Goal: Information Seeking & Learning: Learn about a topic

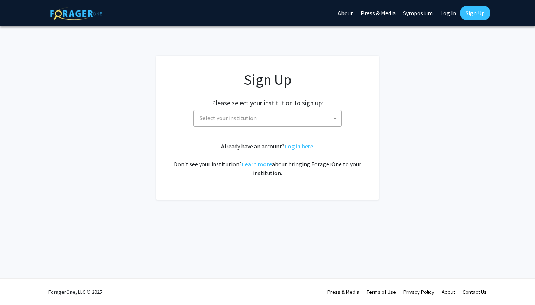
click at [273, 131] on div "Sign Up Please select your institution to sign up: [GEOGRAPHIC_DATA] [GEOGRAPHI…" at bounding box center [267, 124] width 193 height 107
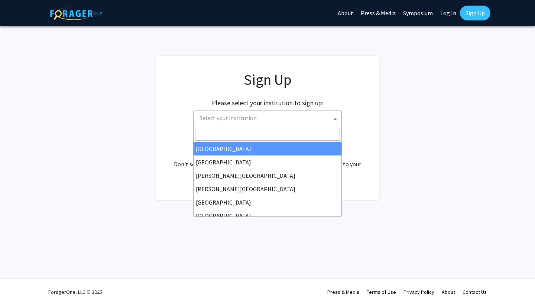
click at [271, 123] on span "Select your institution" at bounding box center [269, 117] width 145 height 15
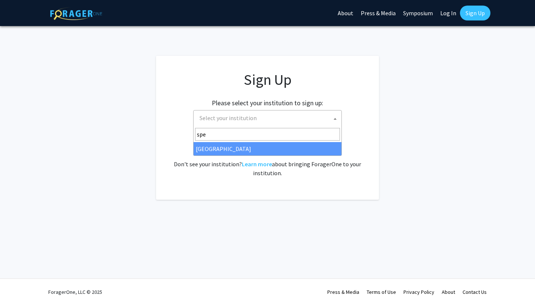
type input "spe"
select select "4"
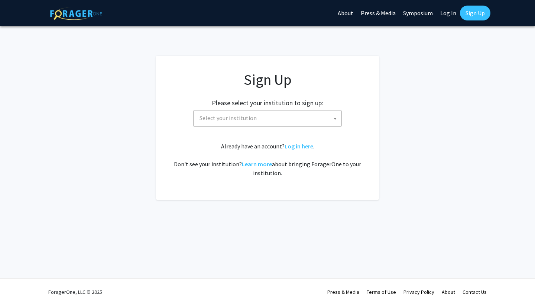
click at [245, 127] on div "Sign Up Please select your institution to sign up: [GEOGRAPHIC_DATA] [GEOGRAPHI…" at bounding box center [267, 124] width 193 height 107
click at [242, 125] on span "Select your institution" at bounding box center [267, 118] width 149 height 17
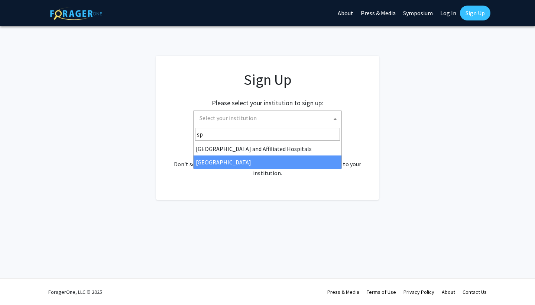
type input "sp"
select select "4"
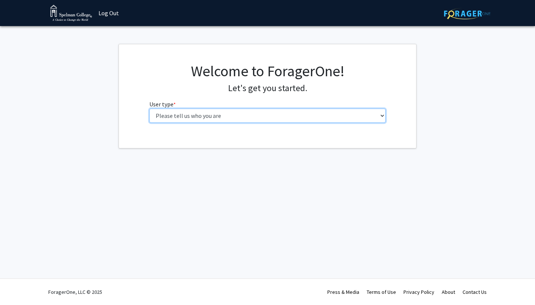
select select "1: undergrad"
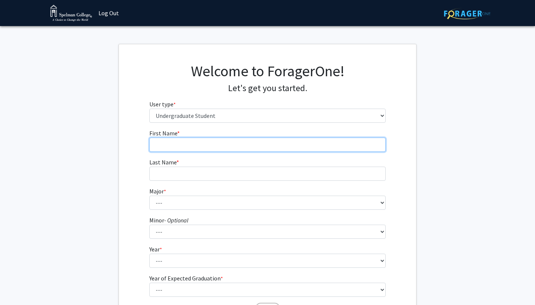
click at [258, 143] on input "First Name * required" at bounding box center [267, 145] width 237 height 14
type input "Sanaa"
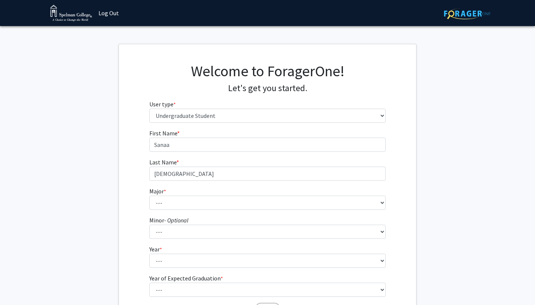
type input "[DEMOGRAPHIC_DATA]"
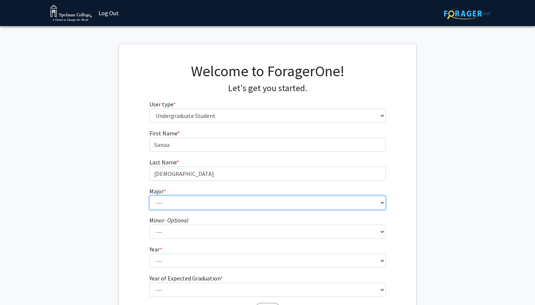
select select "29: 275"
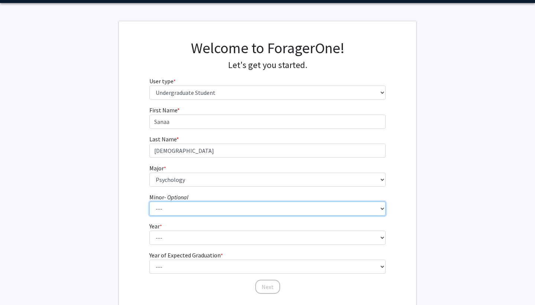
select select "1: 125"
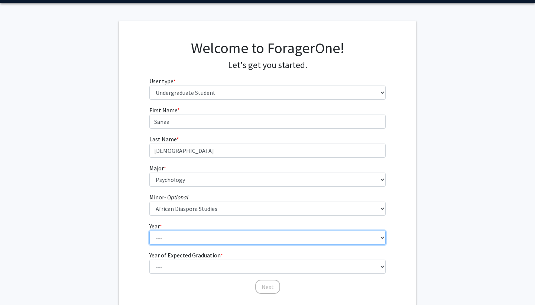
select select "1: first-year"
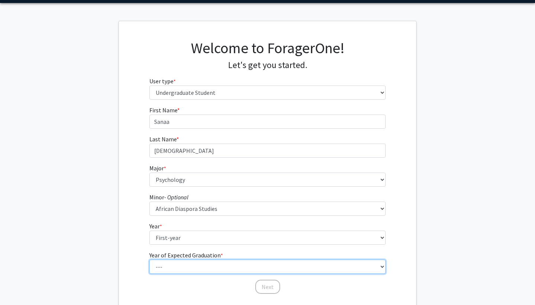
select select "5: 2029"
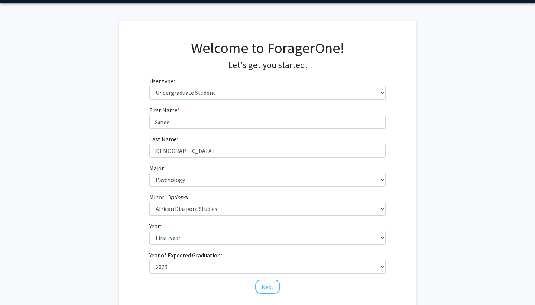
click at [129, 258] on div "First Name * required [PERSON_NAME] Last Name * required [DEMOGRAPHIC_DATA][PER…" at bounding box center [267, 200] width 297 height 189
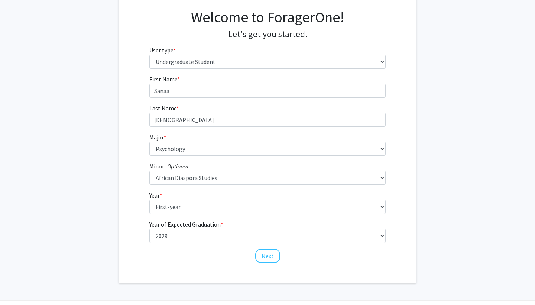
scroll to position [56, 0]
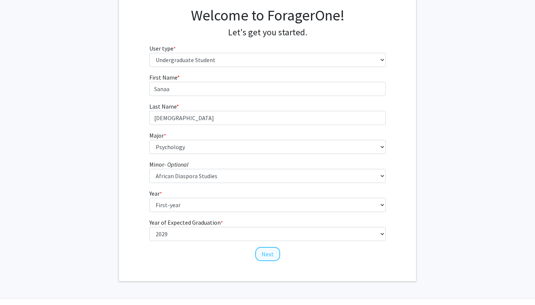
click at [265, 249] on button "Next" at bounding box center [267, 254] width 25 height 14
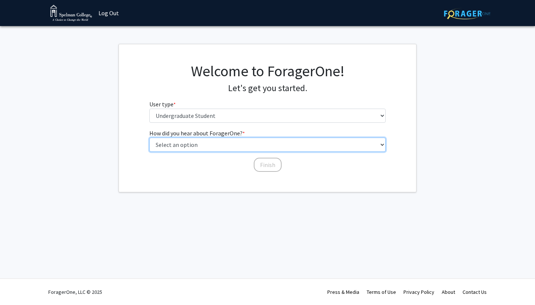
select select "2: faculty_recommendation"
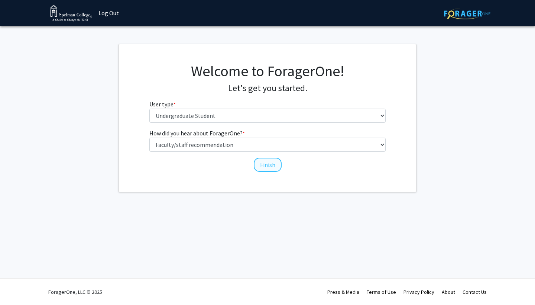
click at [260, 164] on button "Finish" at bounding box center [268, 165] width 28 height 14
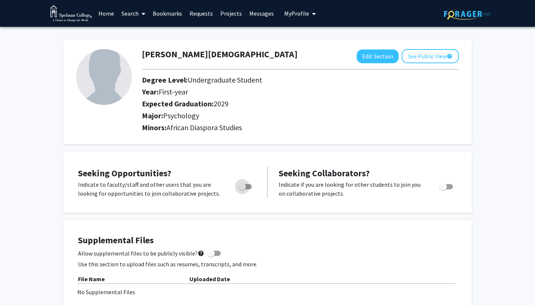
click at [244, 185] on span "Toggle" at bounding box center [242, 186] width 7 height 7
click at [242, 189] on input "Are you actively seeking opportunities?" at bounding box center [242, 189] width 0 height 0
checkbox input "true"
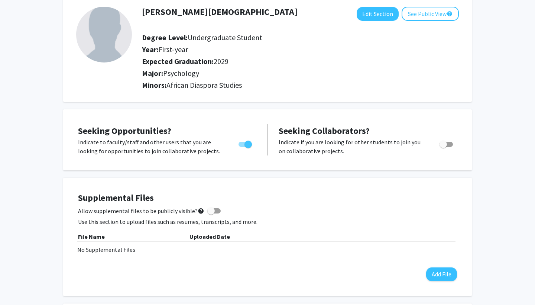
scroll to position [25, 0]
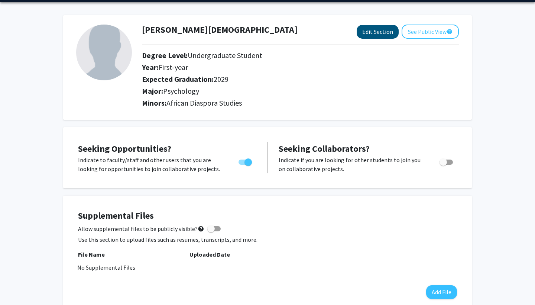
click at [392, 34] on button "Edit Section" at bounding box center [378, 32] width 42 height 14
select select "first-year"
select select "2029"
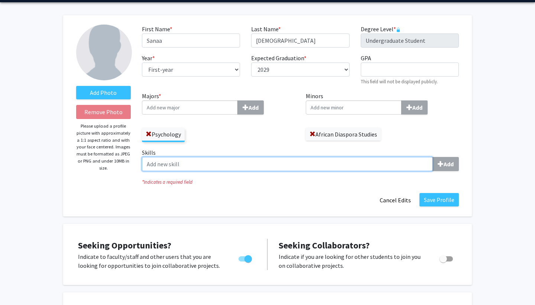
click at [197, 165] on input "Skills Add" at bounding box center [287, 164] width 291 height 14
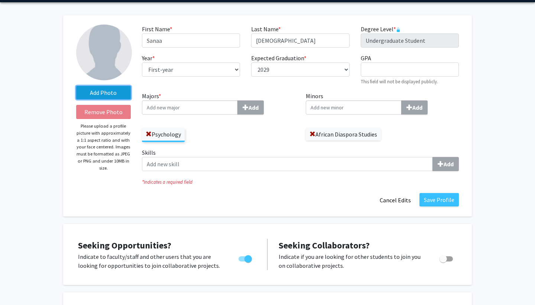
click at [104, 95] on label "Add Photo" at bounding box center [103, 92] width 55 height 13
click at [0, 0] on input "Add Photo" at bounding box center [0, 0] width 0 height 0
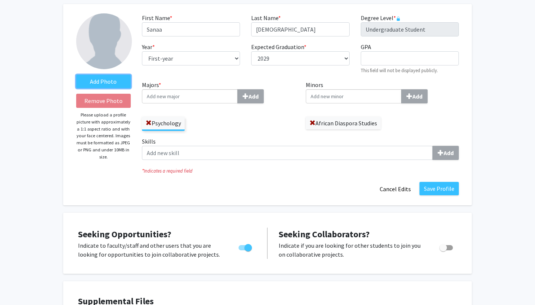
scroll to position [36, 0]
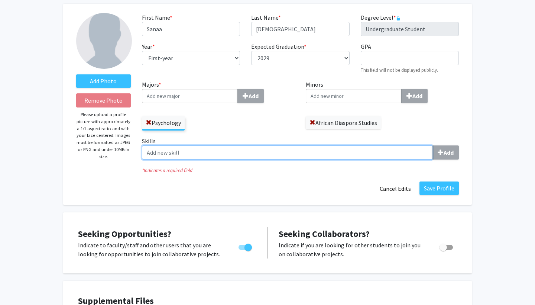
click at [213, 154] on input "Skills Add" at bounding box center [287, 152] width 291 height 14
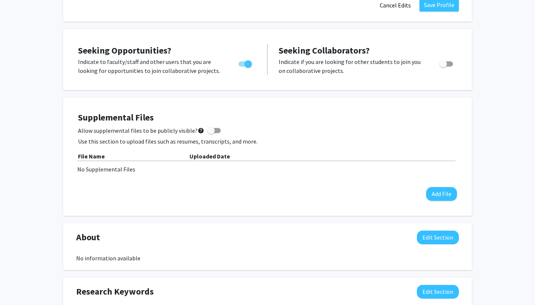
scroll to position [269, 0]
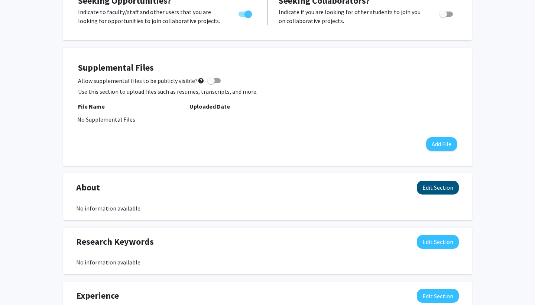
click at [445, 186] on button "Edit Section" at bounding box center [438, 188] width 42 height 14
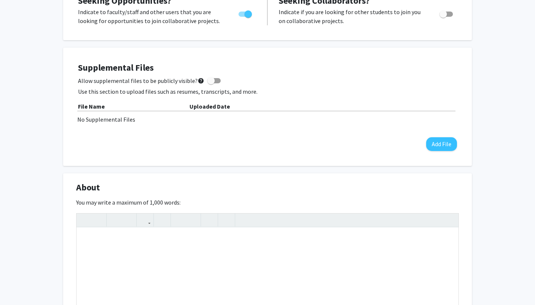
click at [452, 193] on div "About Edit Section" at bounding box center [268, 189] width 394 height 17
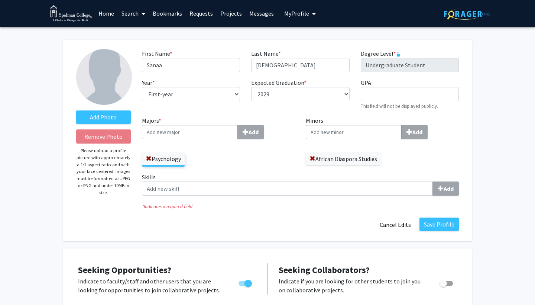
scroll to position [0, 0]
click at [131, 13] on link "Search" at bounding box center [133, 13] width 31 height 26
click at [138, 33] on span "Faculty/Staff" at bounding box center [145, 34] width 55 height 15
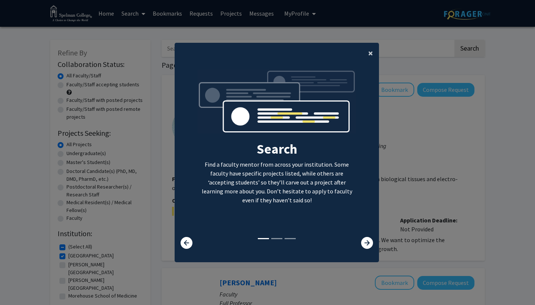
click at [370, 47] on span "×" at bounding box center [370, 53] width 5 height 12
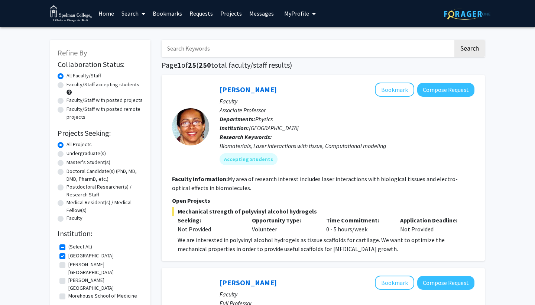
click at [81, 155] on label "Undergraduate(s)" at bounding box center [86, 153] width 39 height 8
click at [71, 154] on input "Undergraduate(s)" at bounding box center [69, 151] width 5 height 5
radio input "true"
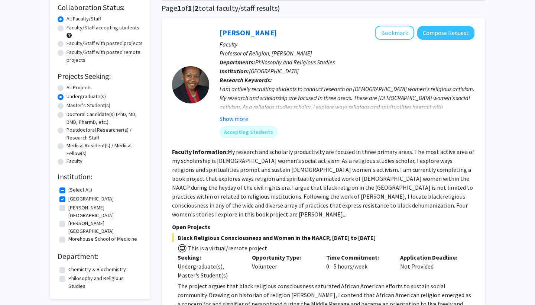
scroll to position [58, 0]
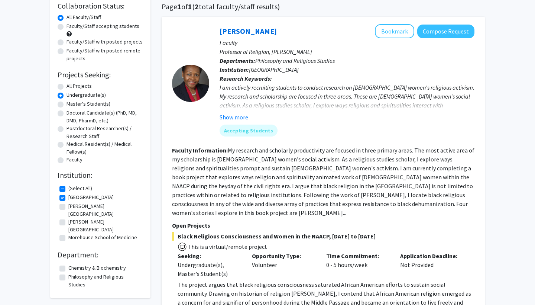
click at [79, 264] on label "Chemistry & Biochemistry" at bounding box center [97, 268] width 58 height 8
click at [73, 264] on input "Chemistry & Biochemistry" at bounding box center [70, 266] width 5 height 5
checkbox input "true"
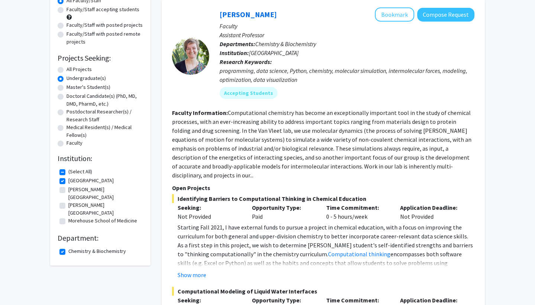
scroll to position [77, 0]
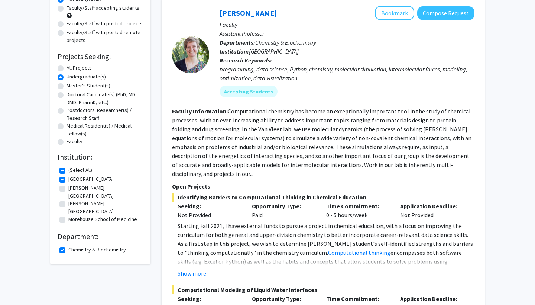
click at [79, 246] on label "Chemistry & Biochemistry" at bounding box center [97, 250] width 58 height 8
click at [73, 246] on input "Chemistry & Biochemistry" at bounding box center [70, 248] width 5 height 5
checkbox input "false"
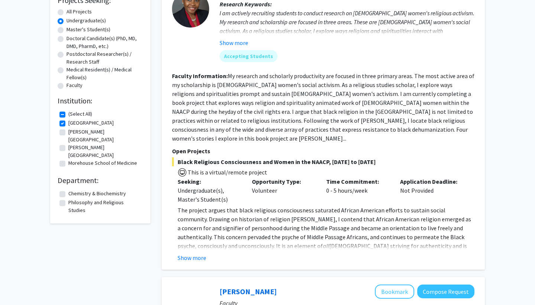
scroll to position [138, 0]
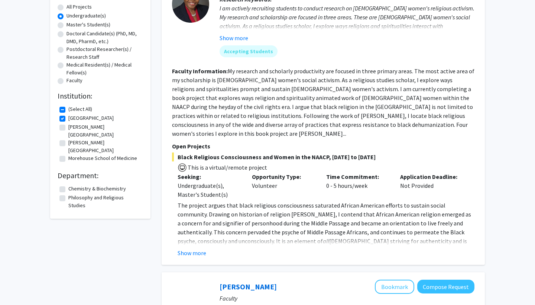
click at [90, 194] on label "Philosophy and Religious Studies" at bounding box center [104, 202] width 73 height 16
click at [73, 194] on input "Philosophy and Religious Studies" at bounding box center [70, 196] width 5 height 5
checkbox input "true"
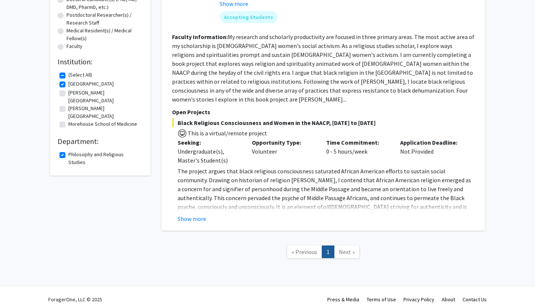
scroll to position [171, 0]
click at [70, 151] on label "Philosophy and Religious Studies" at bounding box center [104, 159] width 73 height 16
click at [70, 151] on input "Philosophy and Religious Studies" at bounding box center [70, 153] width 5 height 5
checkbox input "false"
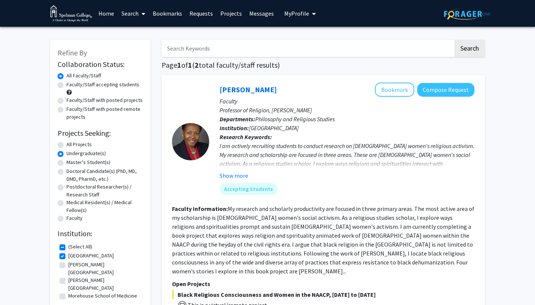
click at [82, 147] on label "All Projects" at bounding box center [79, 145] width 25 height 8
click at [71, 145] on input "All Projects" at bounding box center [69, 143] width 5 height 5
radio input "true"
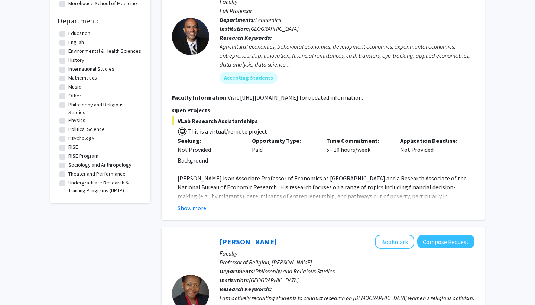
scroll to position [94, 0]
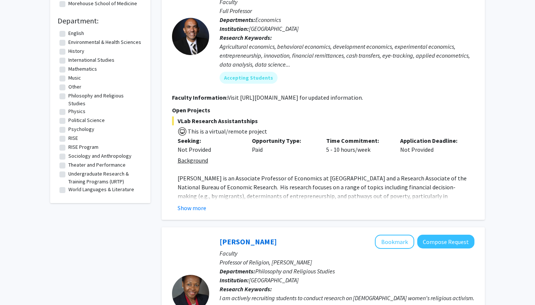
click at [78, 116] on label "Political Science" at bounding box center [86, 120] width 36 height 8
click at [73, 116] on input "Political Science" at bounding box center [70, 118] width 5 height 5
checkbox input "true"
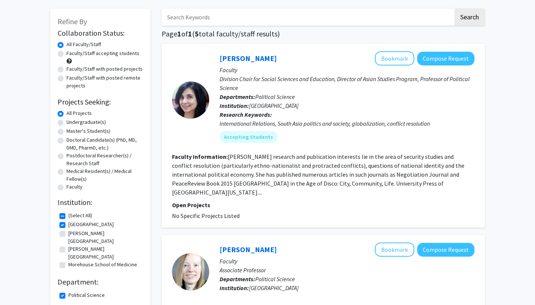
scroll to position [20, 0]
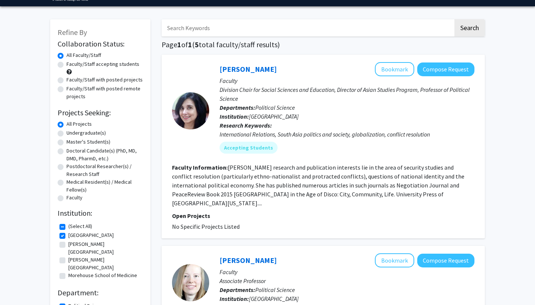
click at [85, 135] on label "Undergraduate(s)" at bounding box center [86, 133] width 39 height 8
click at [71, 134] on input "Undergraduate(s)" at bounding box center [69, 131] width 5 height 5
radio input "true"
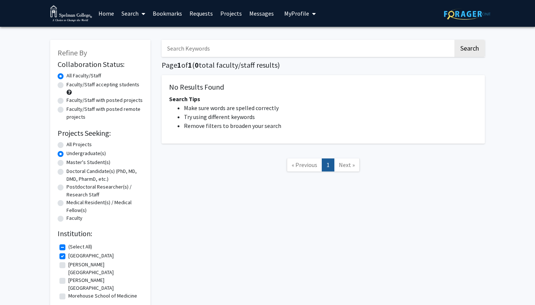
click at [73, 145] on label "All Projects" at bounding box center [79, 145] width 25 height 8
click at [71, 145] on input "All Projects" at bounding box center [69, 143] width 5 height 5
radio input "true"
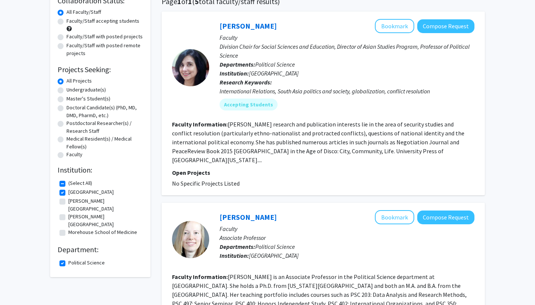
scroll to position [68, 0]
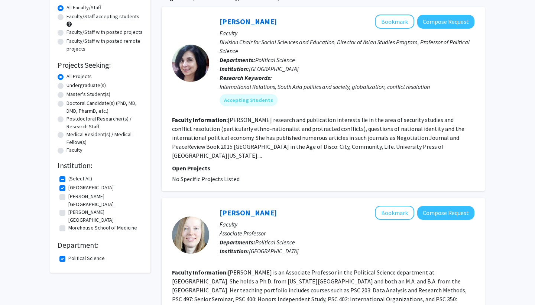
click at [80, 254] on label "Political Science" at bounding box center [86, 258] width 36 height 8
click at [73, 254] on input "Political Science" at bounding box center [70, 256] width 5 height 5
checkbox input "false"
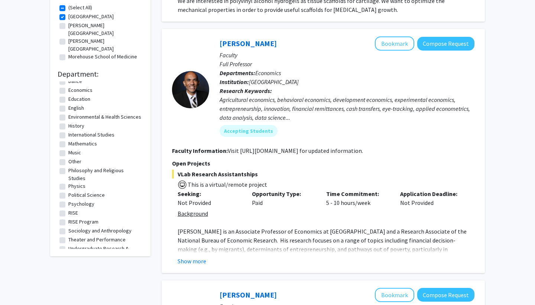
scroll to position [73, 0]
click at [80, 200] on label "Psychology" at bounding box center [81, 204] width 26 height 8
click at [73, 200] on input "Psychology" at bounding box center [70, 202] width 5 height 5
checkbox input "true"
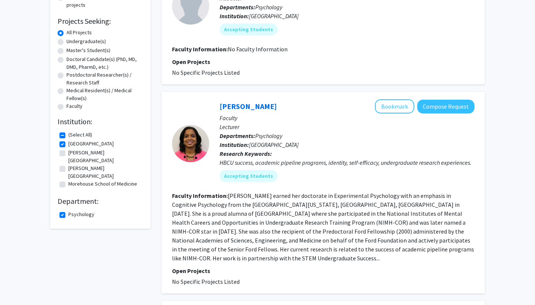
scroll to position [111, 0]
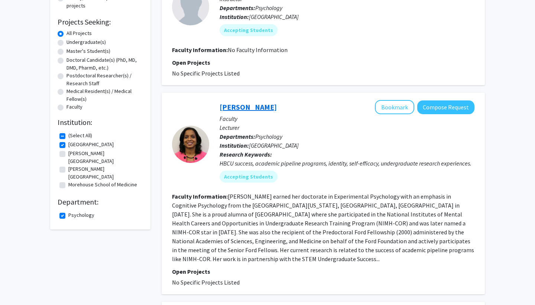
click at [250, 108] on link "[PERSON_NAME]" at bounding box center [248, 106] width 57 height 9
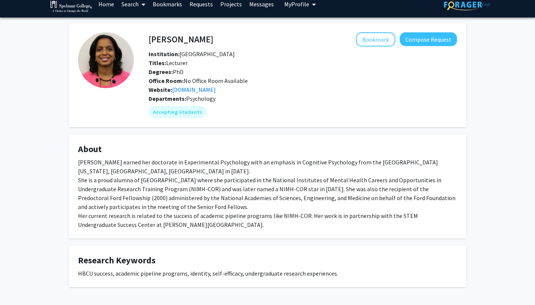
scroll to position [9, 0]
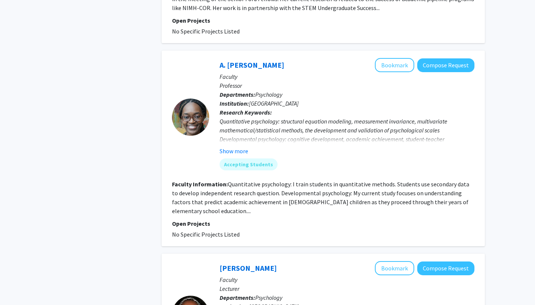
scroll to position [359, 0]
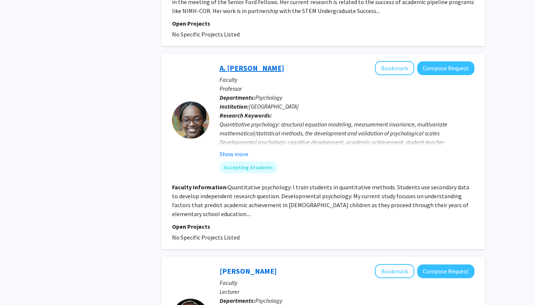
click at [249, 63] on link "A. [PERSON_NAME]" at bounding box center [252, 67] width 65 height 9
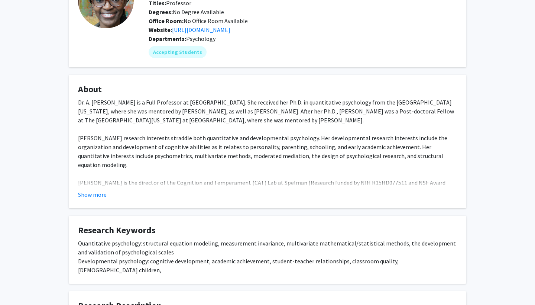
scroll to position [68, 0]
click at [97, 192] on button "Show more" at bounding box center [92, 195] width 29 height 9
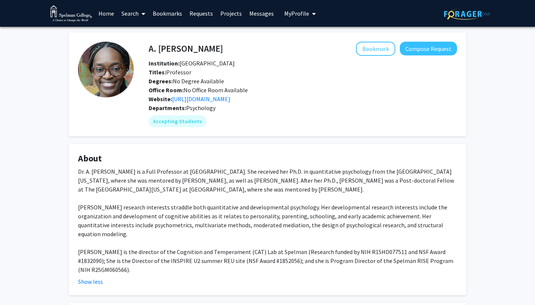
scroll to position [0, 0]
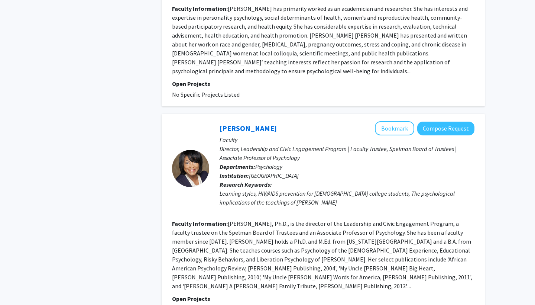
scroll to position [730, 0]
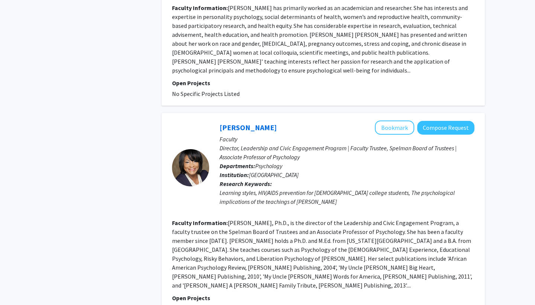
click at [245, 123] on link "[PERSON_NAME]" at bounding box center [248, 127] width 57 height 9
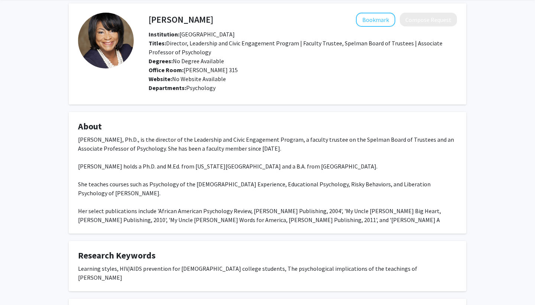
scroll to position [27, 0]
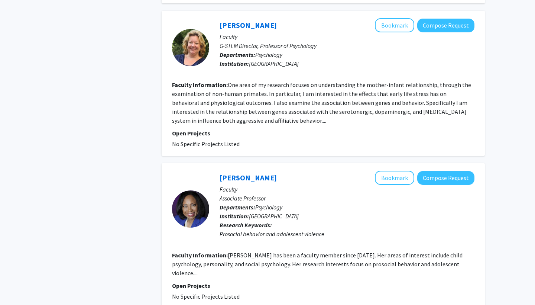
scroll to position [1454, 0]
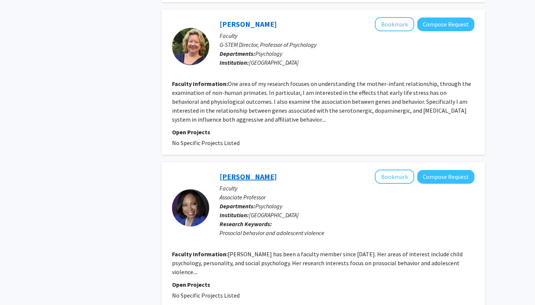
click at [265, 172] on link "[PERSON_NAME]" at bounding box center [248, 176] width 57 height 9
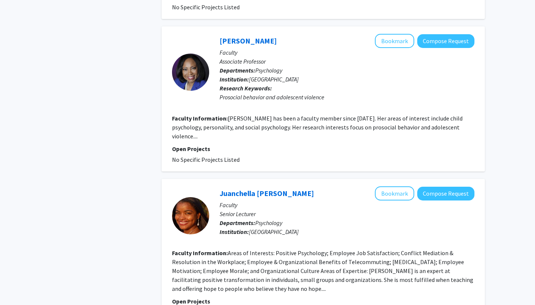
scroll to position [1591, 0]
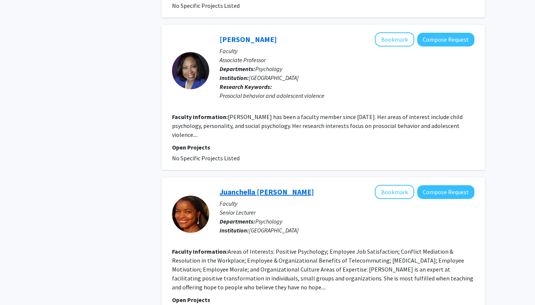
click at [260, 187] on link "Juanchella [PERSON_NAME]" at bounding box center [267, 191] width 94 height 9
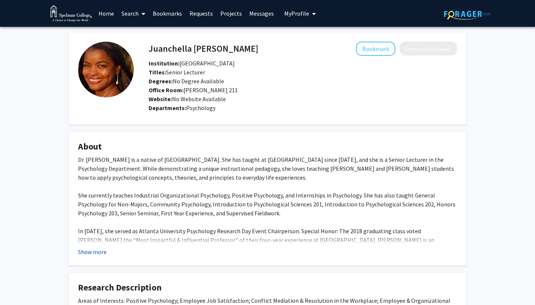
click at [88, 255] on button "Show more" at bounding box center [92, 251] width 29 height 9
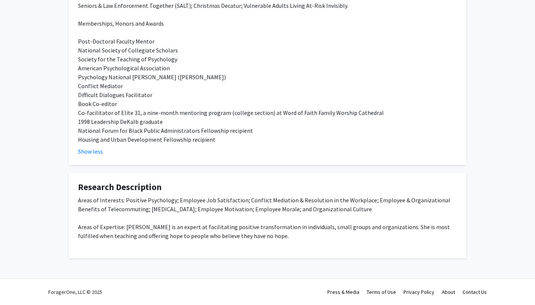
scroll to position [368, 0]
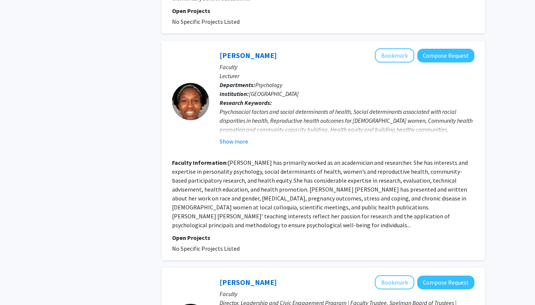
scroll to position [576, 0]
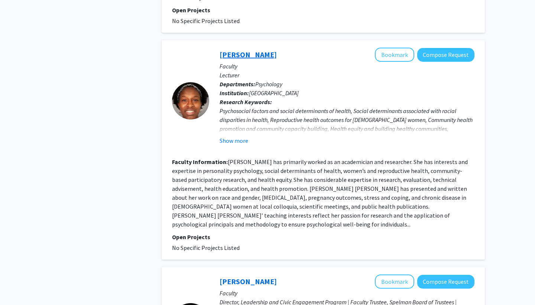
click at [247, 50] on link "[PERSON_NAME]" at bounding box center [248, 54] width 57 height 9
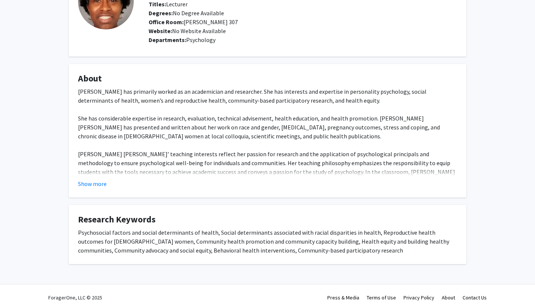
scroll to position [69, 0]
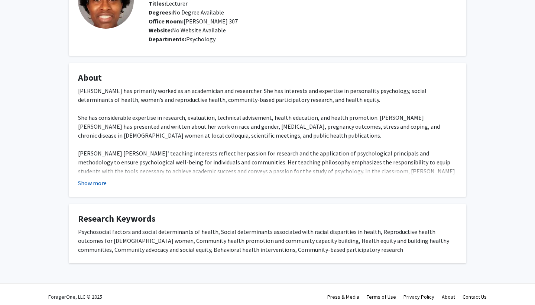
click at [102, 187] on button "Show more" at bounding box center [92, 182] width 29 height 9
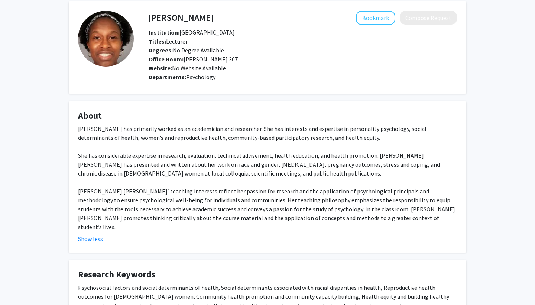
scroll to position [30, 0]
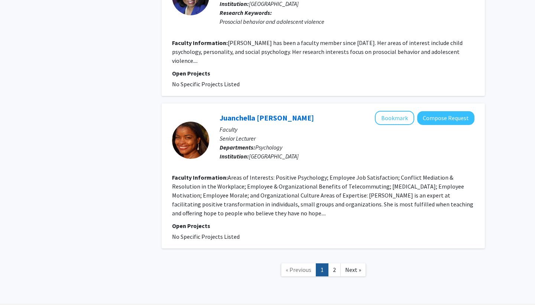
scroll to position [1665, 0]
click at [332, 264] on link "2" at bounding box center [334, 270] width 13 height 13
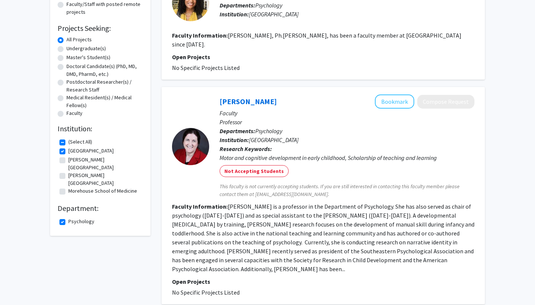
scroll to position [85, 0]
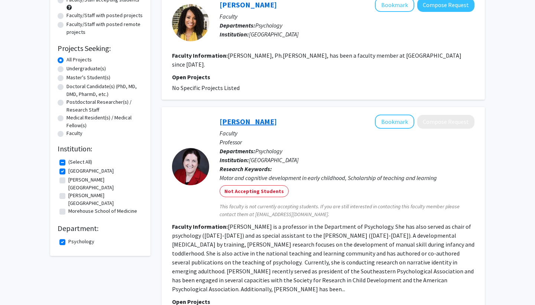
click at [246, 117] on link "[PERSON_NAME]" at bounding box center [248, 121] width 57 height 9
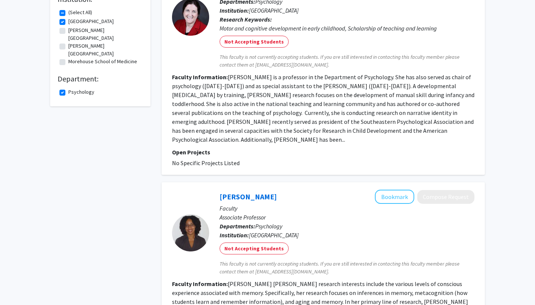
scroll to position [236, 0]
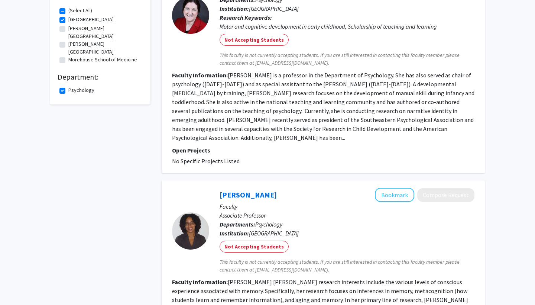
click at [246, 188] on div "[PERSON_NAME] Bookmark Compose Request" at bounding box center [347, 195] width 255 height 14
click at [243, 190] on link "[PERSON_NAME]" at bounding box center [248, 194] width 57 height 9
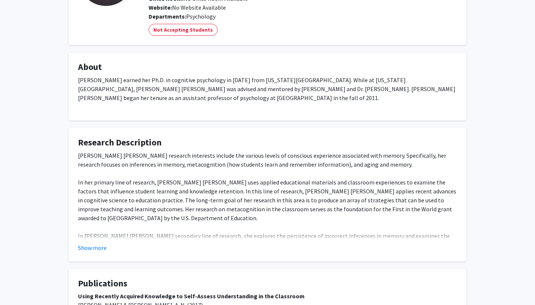
scroll to position [92, 0]
click at [93, 245] on button "Show more" at bounding box center [92, 247] width 29 height 9
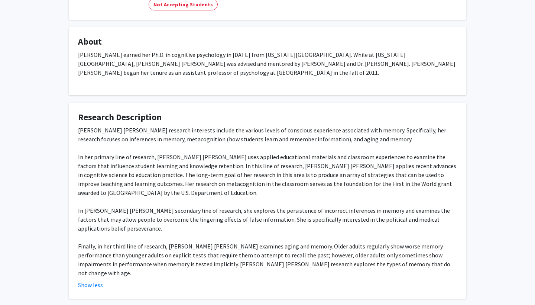
scroll to position [122, 0]
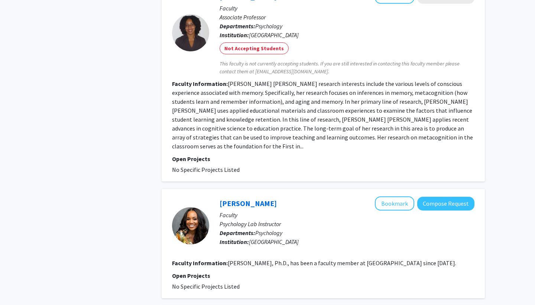
scroll to position [451, 0]
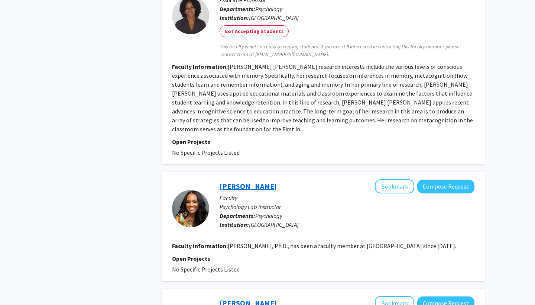
click at [241, 181] on link "[PERSON_NAME]" at bounding box center [248, 185] width 57 height 9
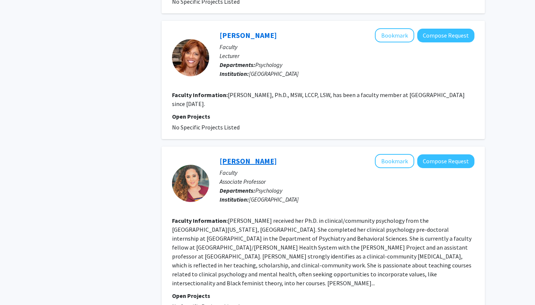
scroll to position [1132, 0]
click at [259, 156] on link "[PERSON_NAME]" at bounding box center [248, 160] width 57 height 9
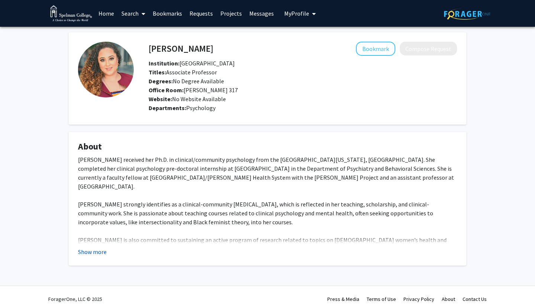
click at [96, 254] on button "Show more" at bounding box center [92, 251] width 29 height 9
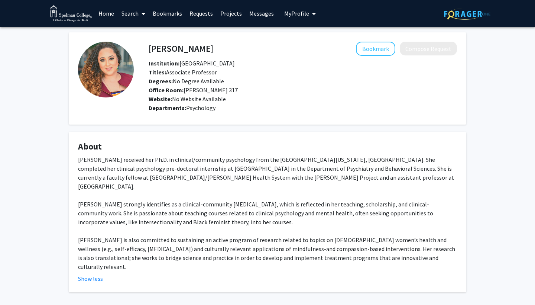
click at [136, 214] on div "[PERSON_NAME] received her Ph.D. in clinical/community psychology from the [GEO…" at bounding box center [267, 213] width 379 height 116
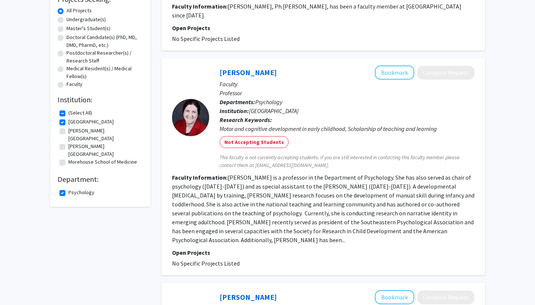
scroll to position [129, 0]
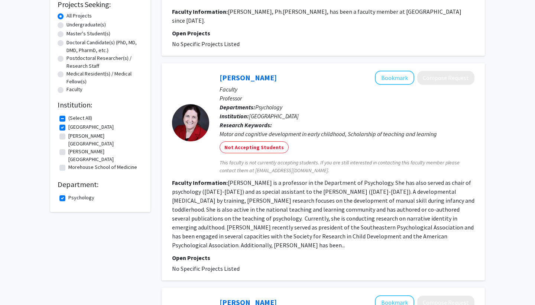
click at [74, 194] on label "Psychology" at bounding box center [81, 198] width 26 height 8
click at [73, 194] on input "Psychology" at bounding box center [70, 196] width 5 height 5
checkbox input "false"
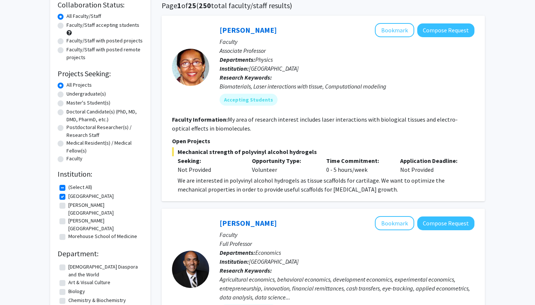
scroll to position [62, 0]
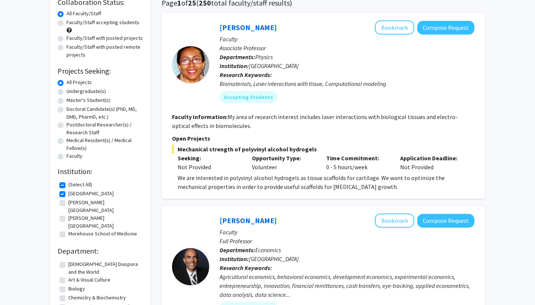
click at [94, 26] on label "Faculty/Staff accepting students" at bounding box center [103, 23] width 73 height 8
click at [71, 23] on input "Faculty/Staff accepting students" at bounding box center [69, 21] width 5 height 5
radio input "true"
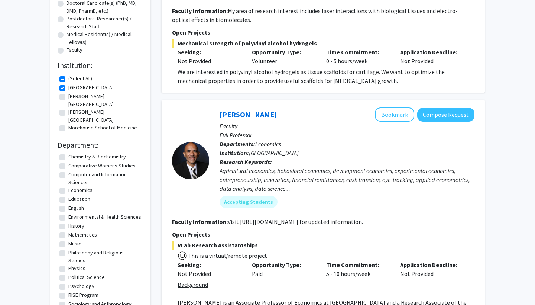
scroll to position [172, 0]
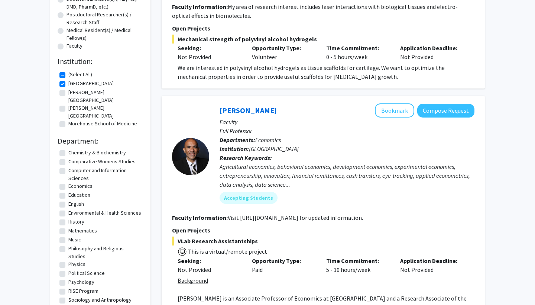
click at [79, 278] on label "Psychology" at bounding box center [81, 282] width 26 height 8
click at [73, 278] on input "Psychology" at bounding box center [70, 280] width 5 height 5
checkbox input "true"
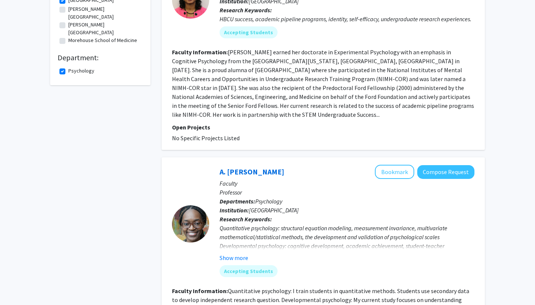
scroll to position [313, 0]
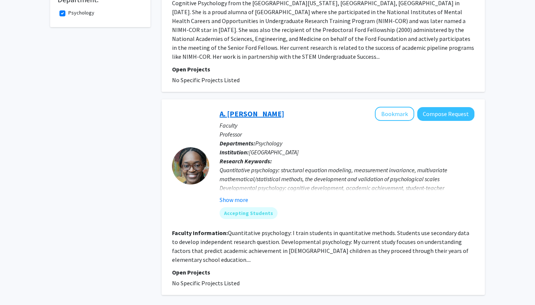
click at [248, 109] on link "A. [PERSON_NAME]" at bounding box center [252, 113] width 65 height 9
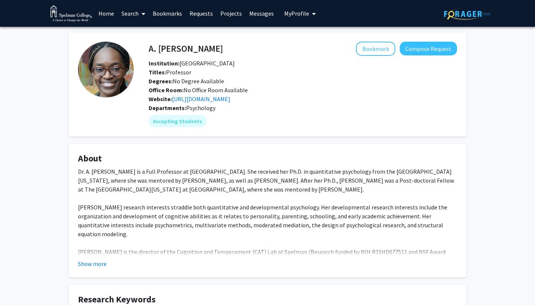
scroll to position [33, 0]
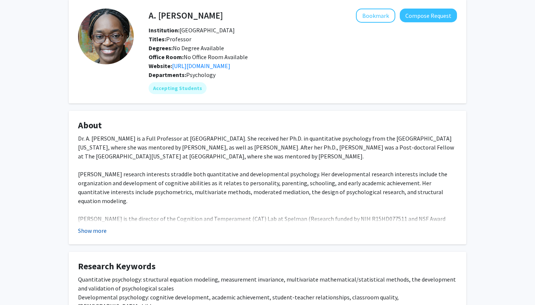
click at [104, 231] on button "Show more" at bounding box center [92, 230] width 29 height 9
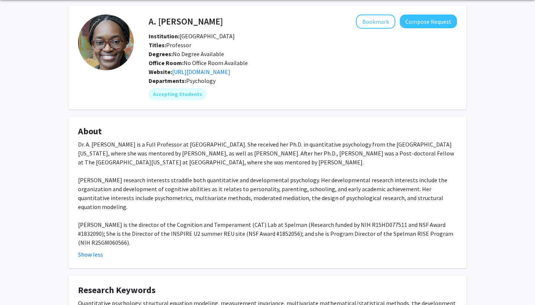
scroll to position [29, 0]
